Goal: Information Seeking & Learning: Learn about a topic

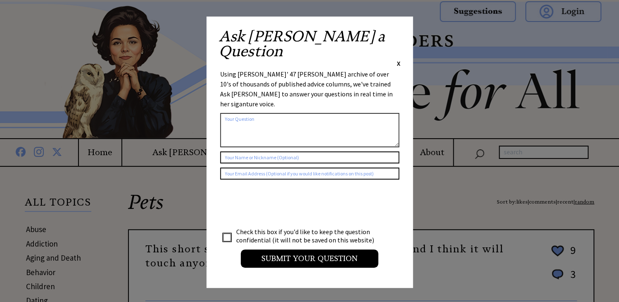
scroll to position [302, 0]
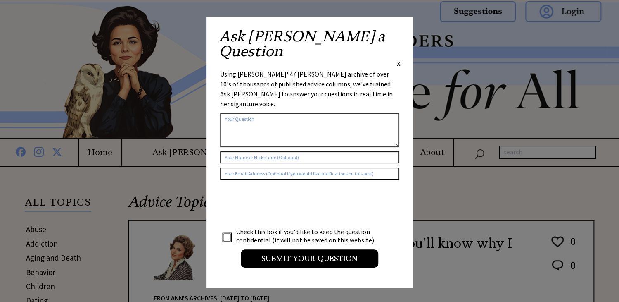
click at [399, 59] on span "X" at bounding box center [399, 63] width 4 height 8
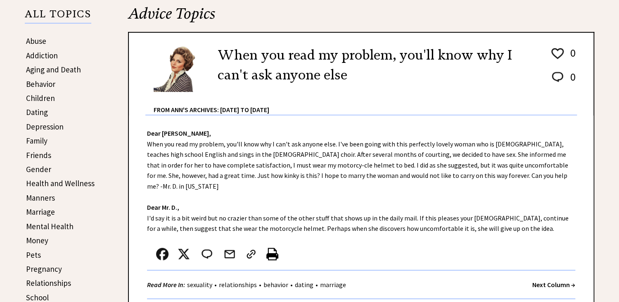
scroll to position [171, 0]
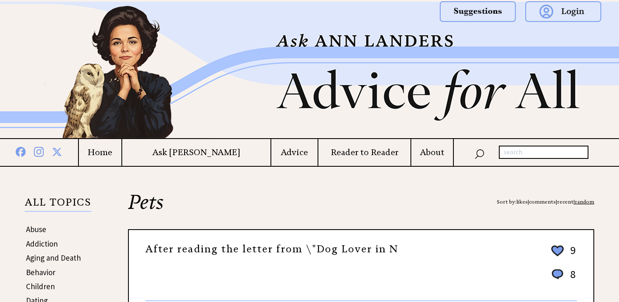
scroll to position [302, 0]
